Goal: Find specific page/section: Find specific page/section

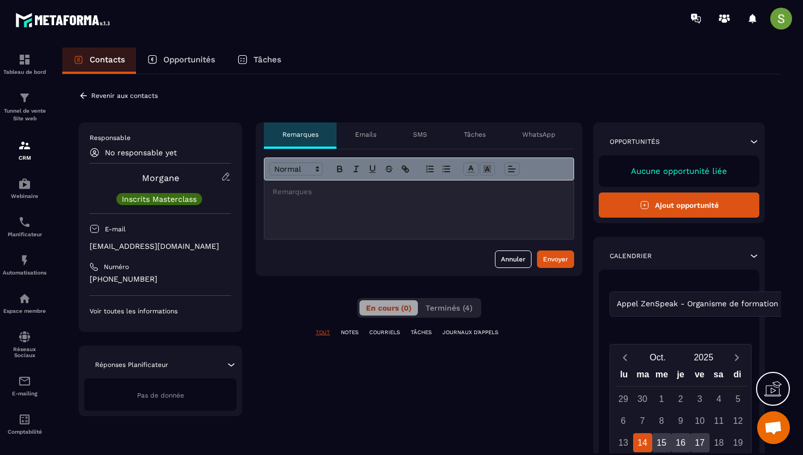
click at [140, 244] on p "[EMAIL_ADDRESS][DOMAIN_NAME]" at bounding box center [161, 246] width 142 height 10
copy div "[EMAIL_ADDRESS][DOMAIN_NAME]"
click at [83, 97] on icon at bounding box center [84, 96] width 10 height 10
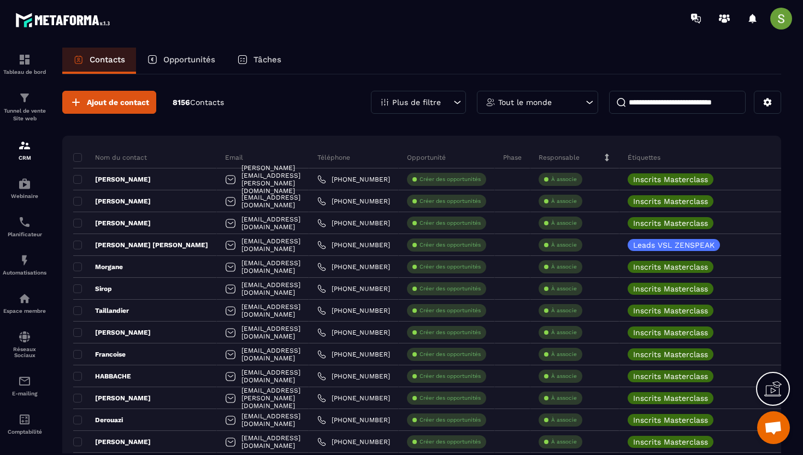
click at [431, 108] on div "Plus de filtre" at bounding box center [418, 102] width 95 height 23
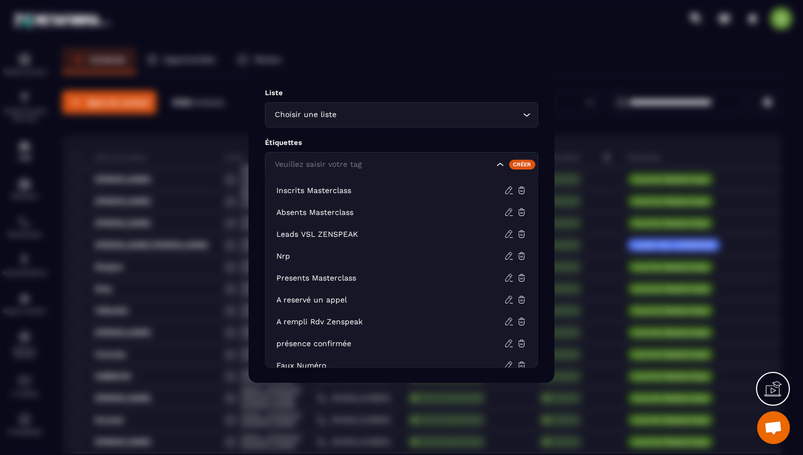
click at [395, 163] on input "Search for option" at bounding box center [383, 164] width 222 height 12
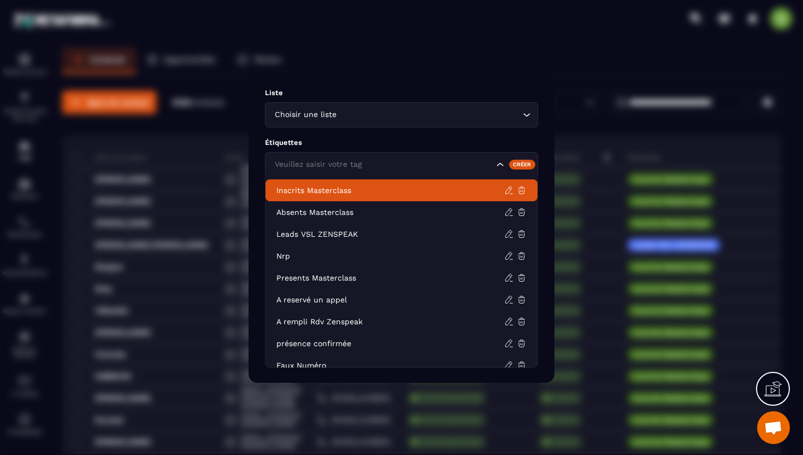
drag, startPoint x: 360, startPoint y: 214, endPoint x: 364, endPoint y: 190, distance: 24.3
click at [364, 190] on ul "Inscrits Masterclass Absents Masterclass Leads VSL ZENSPEAK Nrp Presents Master…" at bounding box center [401, 272] width 273 height 191
click at [364, 190] on p "Inscrits Masterclass" at bounding box center [391, 190] width 228 height 11
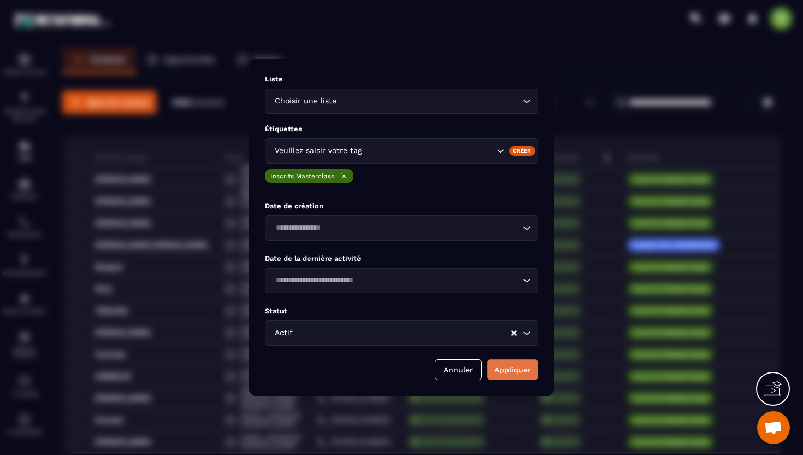
click at [514, 376] on button "Appliquer" at bounding box center [513, 369] width 51 height 21
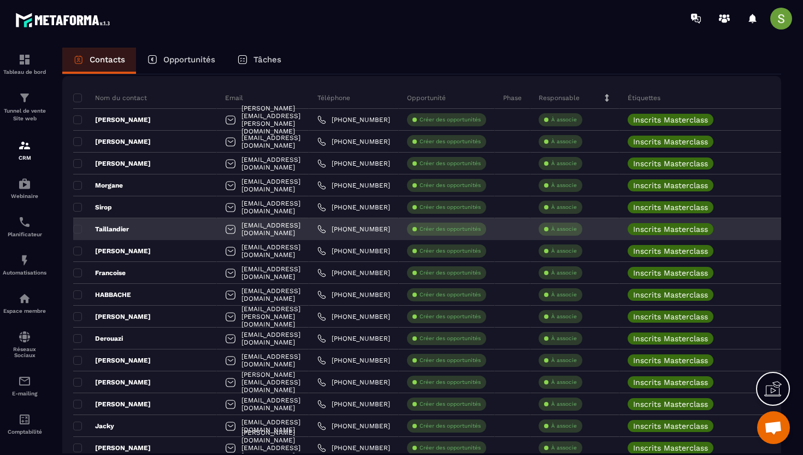
scroll to position [90, 0]
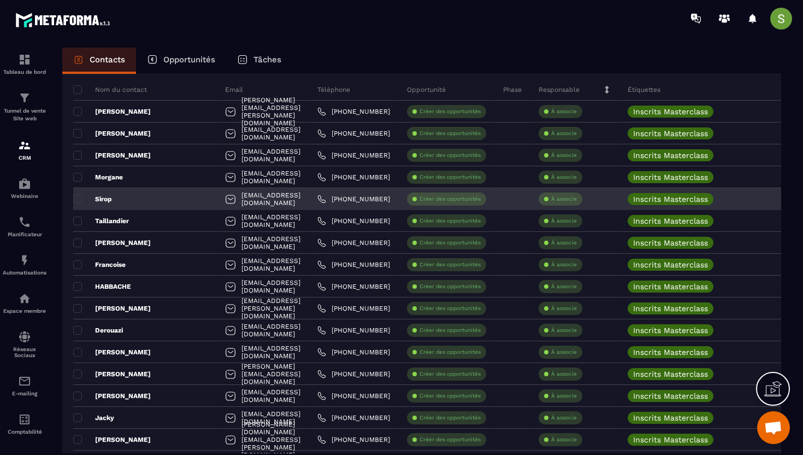
click at [131, 201] on div "Sirop" at bounding box center [145, 199] width 144 height 22
